Goal: Find specific page/section: Find specific page/section

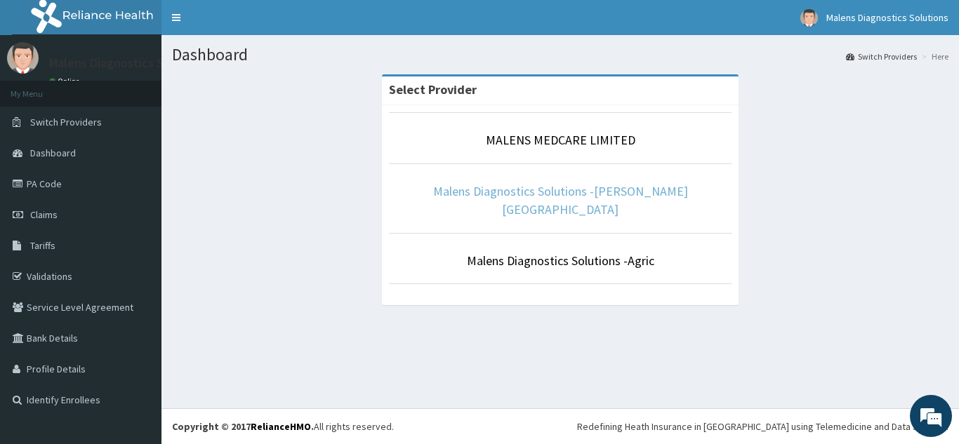
click at [608, 184] on link "Malens Diagnostics Solutions -[PERSON_NAME][GEOGRAPHIC_DATA]" at bounding box center [560, 200] width 255 height 34
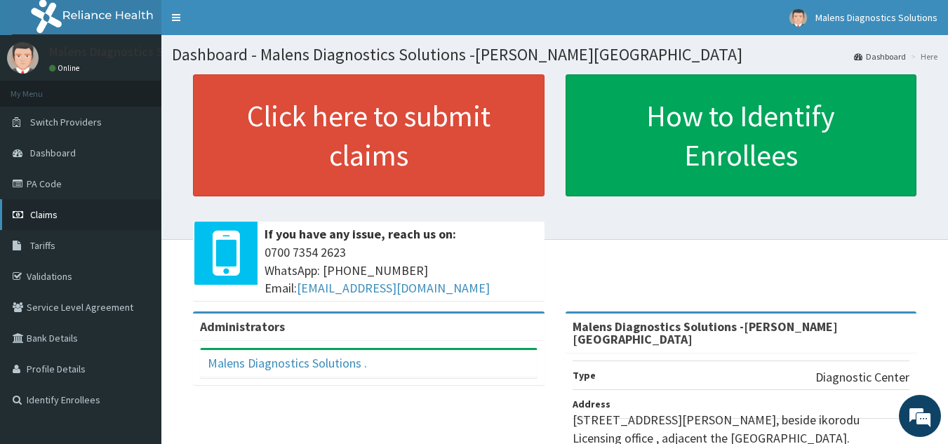
click at [74, 220] on link "Claims" at bounding box center [80, 214] width 161 height 31
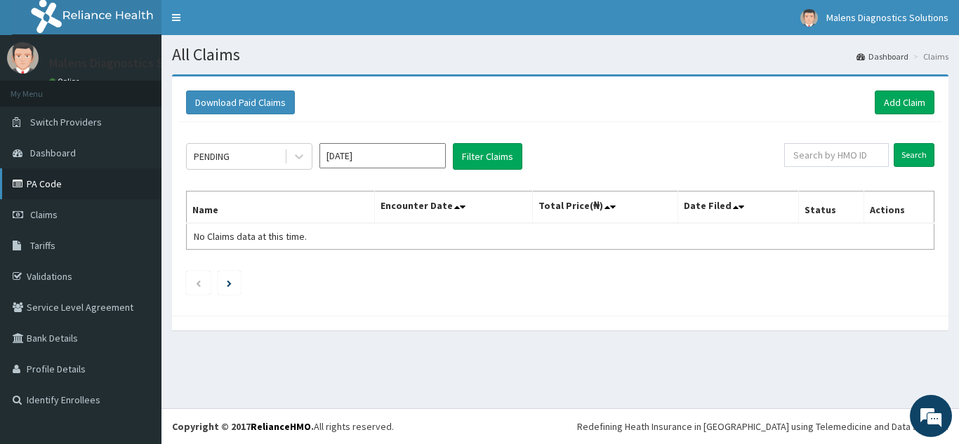
click at [48, 183] on link "PA Code" at bounding box center [80, 183] width 161 height 31
